Goal: Information Seeking & Learning: Learn about a topic

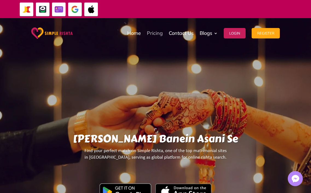
click at [156, 32] on link "Pricing" at bounding box center [155, 32] width 16 height 27
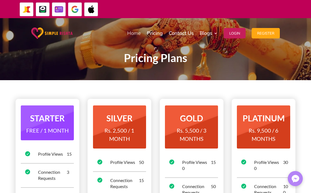
click at [133, 34] on link "Home" at bounding box center [134, 32] width 14 height 27
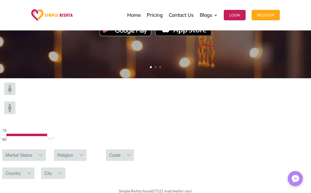
scroll to position [164, 0]
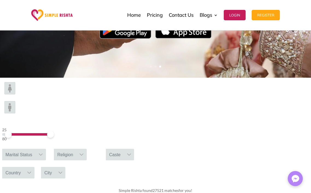
click at [50, 126] on div "25 80" at bounding box center [26, 134] width 48 height 16
click at [43, 152] on icon at bounding box center [41, 154] width 4 height 4
click at [46, 175] on div "Please select gender" at bounding box center [24, 178] width 44 height 7
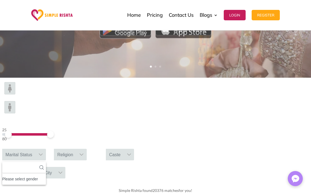
click at [43, 152] on icon at bounding box center [41, 154] width 4 height 4
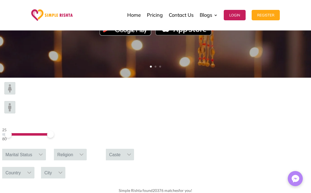
click at [43, 152] on icon at bounding box center [41, 154] width 4 height 4
click at [84, 152] on icon at bounding box center [81, 154] width 4 height 4
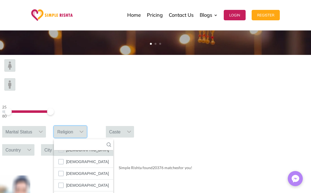
scroll to position [219, 0]
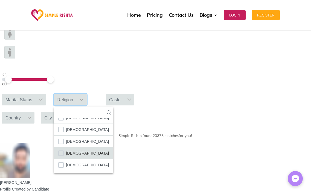
click at [109, 149] on span "[DEMOGRAPHIC_DATA]" at bounding box center [87, 152] width 43 height 7
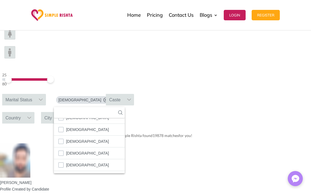
click at [43, 97] on icon at bounding box center [41, 99] width 4 height 4
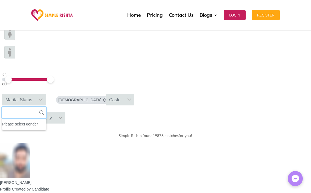
click at [46, 107] on input "text" at bounding box center [24, 112] width 44 height 11
type input "******"
click at [131, 97] on icon at bounding box center [129, 99] width 4 height 4
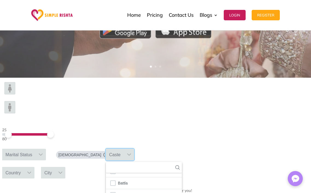
scroll to position [191, 0]
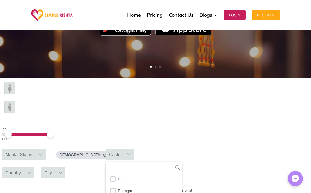
click at [35, 167] on div at bounding box center [29, 173] width 10 height 12
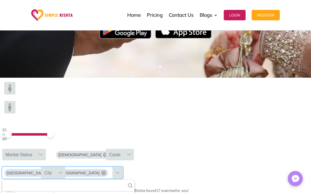
scroll to position [874, 0]
click at [133, 183] on icon at bounding box center [130, 185] width 4 height 4
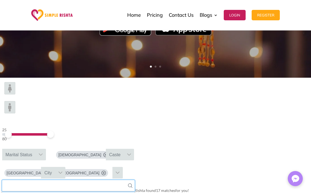
click at [135, 180] on input "text" at bounding box center [68, 185] width 133 height 11
type input "********"
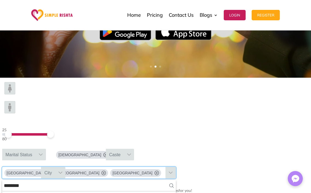
click at [63, 170] on icon at bounding box center [60, 172] width 4 height 4
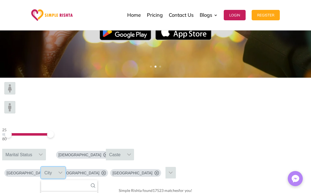
scroll to position [108, 0]
click at [98, 180] on input "text" at bounding box center [69, 185] width 56 height 11
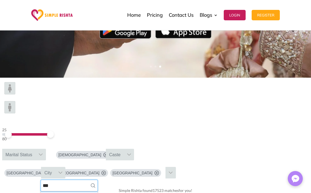
scroll to position [0, 0]
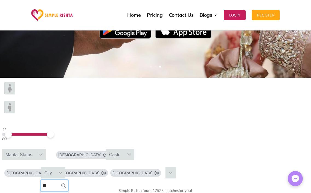
type input "*"
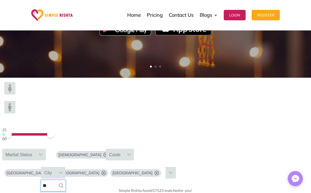
type input "*"
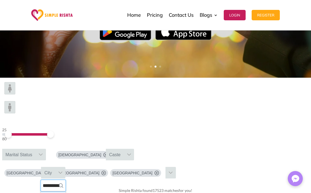
type input "*********"
click at [63, 183] on icon at bounding box center [61, 185] width 4 height 4
click at [78, 164] on div "Azerbaijan Bahrain Pakistan City ********* No results found No results found No…" at bounding box center [39, 173] width 78 height 18
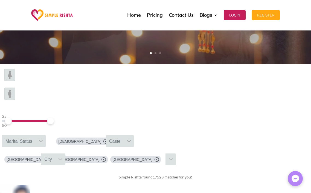
scroll to position [164, 0]
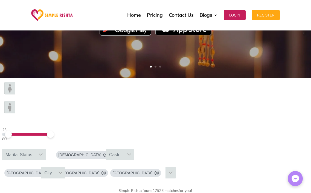
click at [43, 152] on icon at bounding box center [41, 154] width 4 height 4
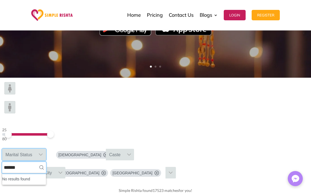
click at [46, 162] on input "******" at bounding box center [24, 167] width 44 height 11
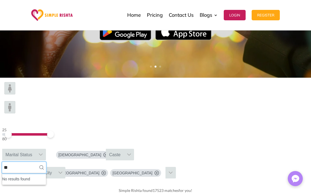
type input "*"
click at [46, 162] on input "******" at bounding box center [24, 167] width 44 height 11
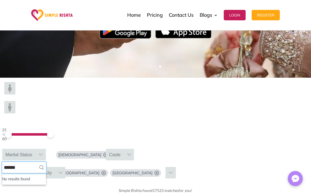
type input "******"
click at [141, 113] on form "25 80 Marital Status ****** No results found No results found No available opti…" at bounding box center [155, 130] width 311 height 105
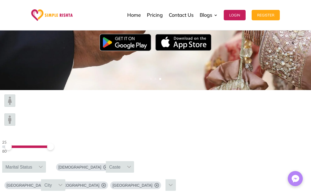
scroll to position [137, 0]
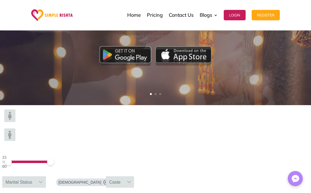
click at [15, 122] on img at bounding box center [9, 115] width 11 height 12
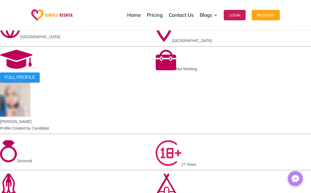
scroll to position [466, 0]
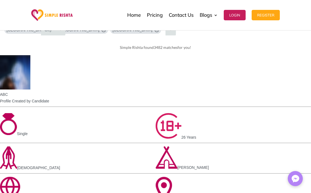
scroll to position [356, 0]
